Goal: Task Accomplishment & Management: Manage account settings

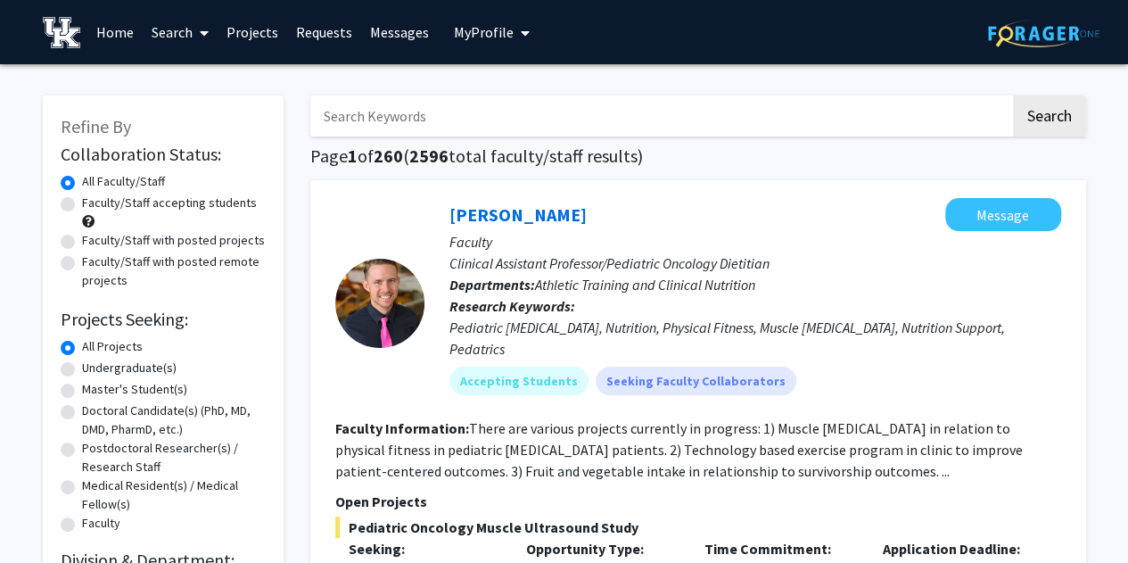
click at [185, 23] on link "Search" at bounding box center [180, 32] width 75 height 62
click at [202, 128] on span "Students" at bounding box center [197, 118] width 109 height 36
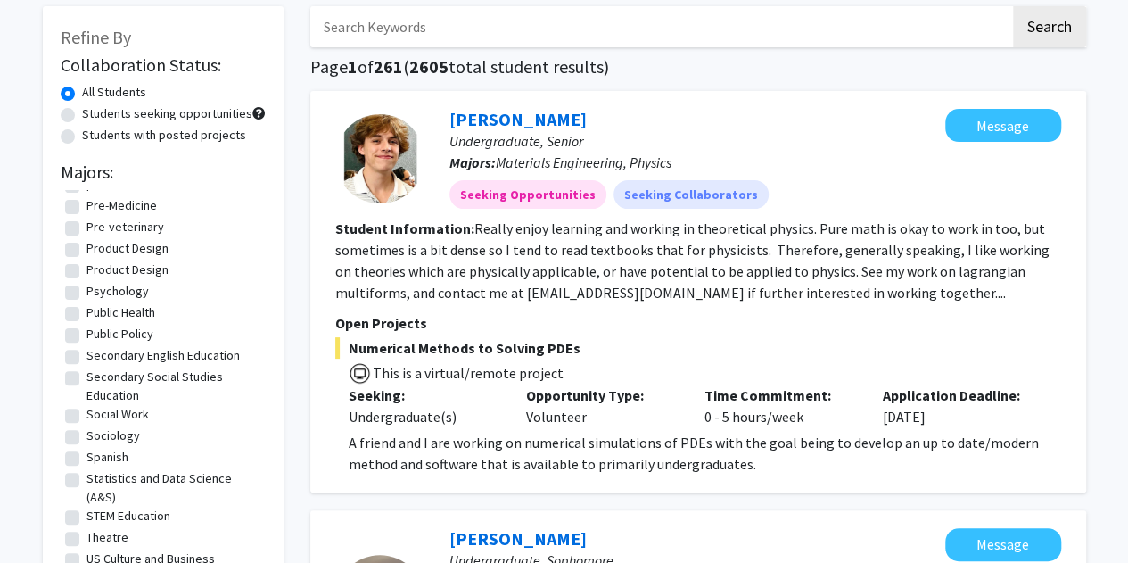
scroll to position [2319, 0]
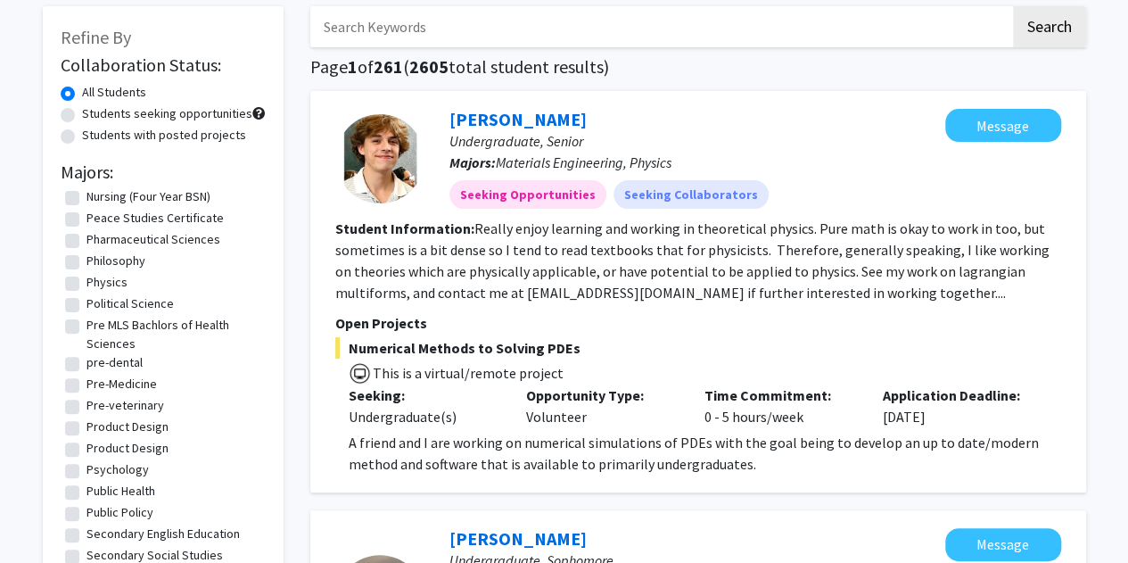
click at [82, 252] on fg-checkbox "Pharmaceutical Sciences Pharmaceutical Sciences" at bounding box center [163, 240] width 196 height 21
click at [87, 249] on label "Pharmaceutical Sciences" at bounding box center [154, 239] width 134 height 19
click at [87, 242] on input "Pharmaceutical Sciences" at bounding box center [93, 236] width 12 height 12
checkbox input "true"
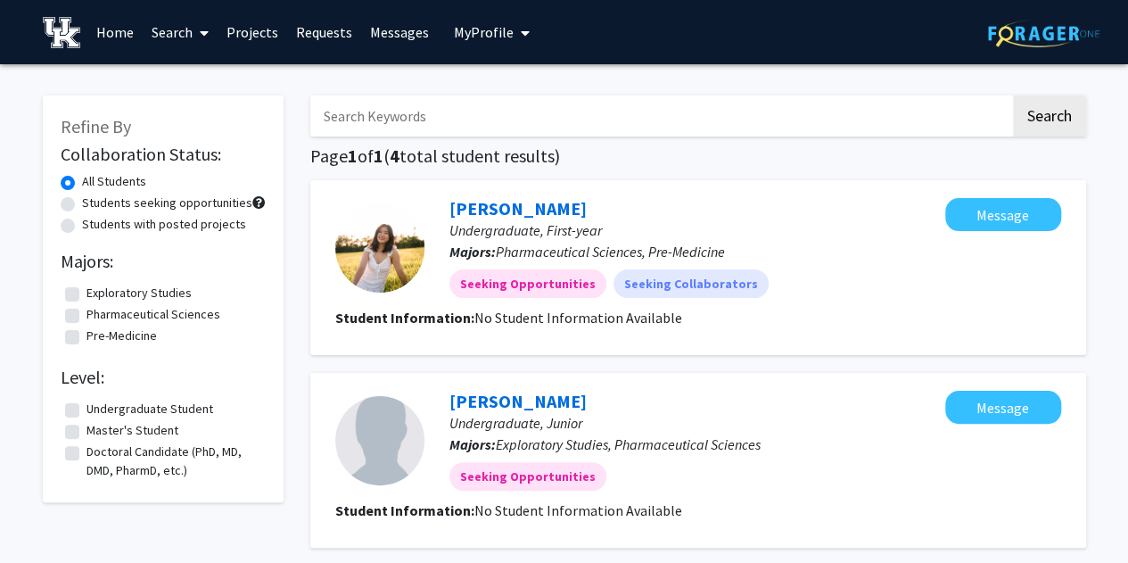
checkbox input "false"
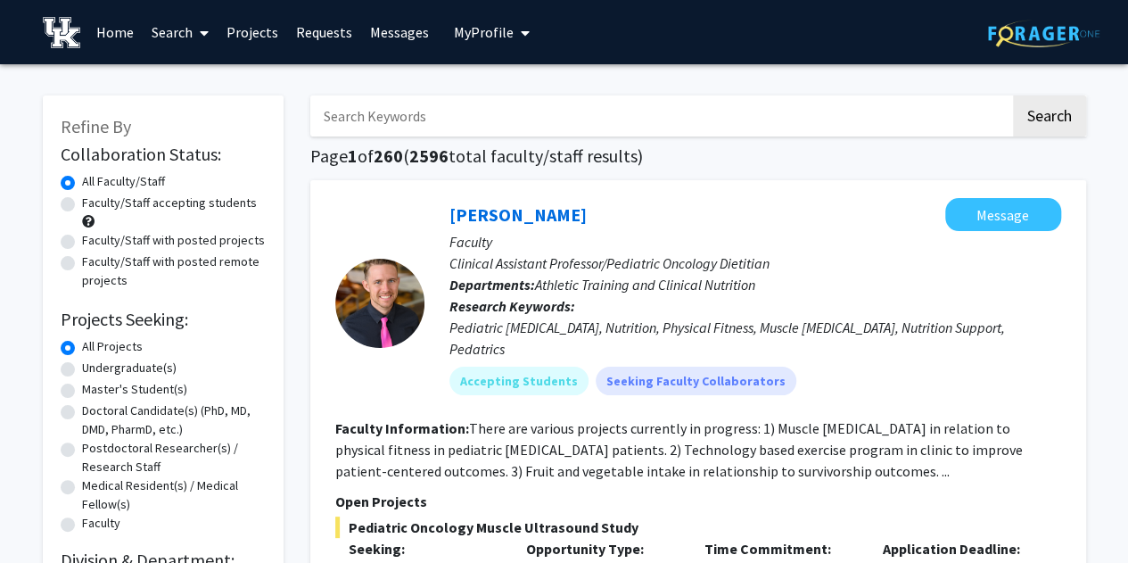
click at [211, 32] on link "Search" at bounding box center [180, 32] width 75 height 62
click at [180, 70] on span "Faculty/Staff" at bounding box center [208, 82] width 131 height 36
click at [130, 45] on link "Home" at bounding box center [114, 32] width 55 height 62
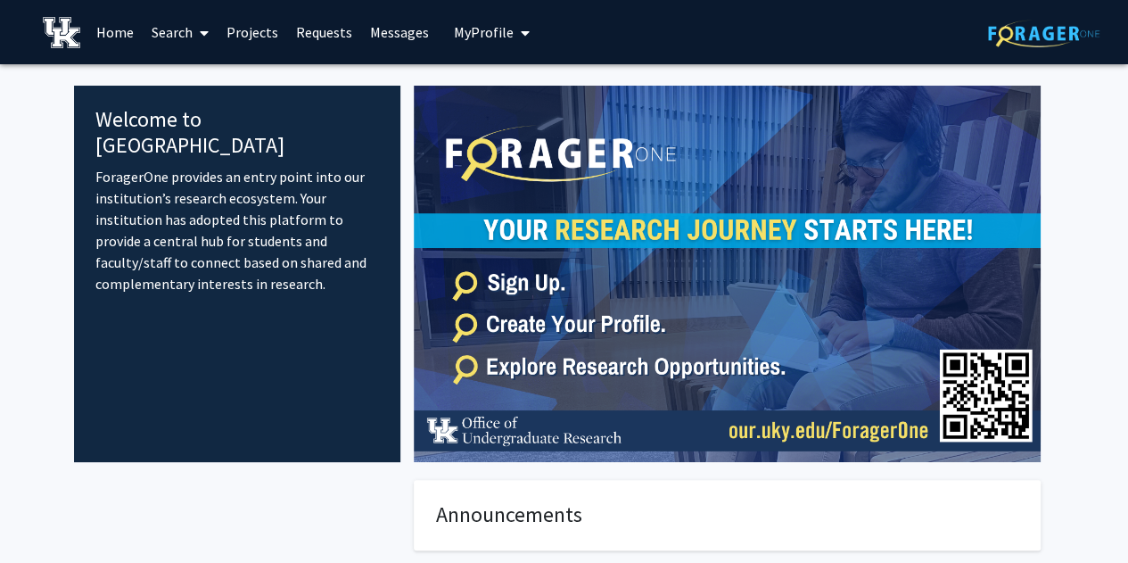
click at [514, 22] on span "My profile dropdown to access profile and logout" at bounding box center [522, 33] width 16 height 62
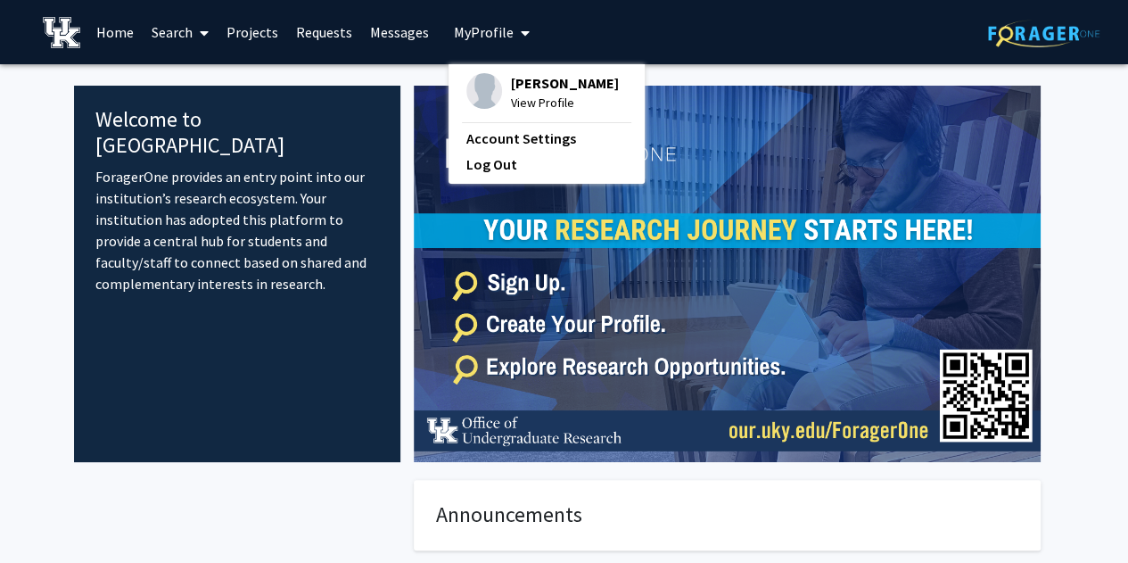
click at [521, 103] on span "View Profile" at bounding box center [565, 103] width 108 height 20
